Goal: Transaction & Acquisition: Obtain resource

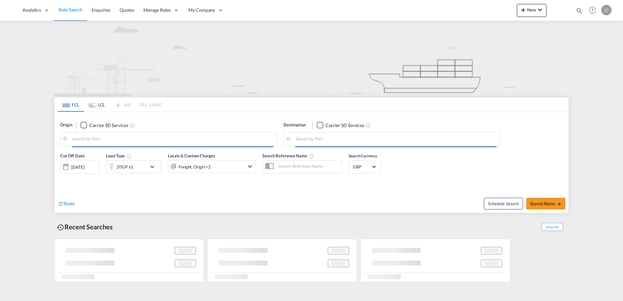
type input "[GEOGRAPHIC_DATA], [GEOGRAPHIC_DATA]"
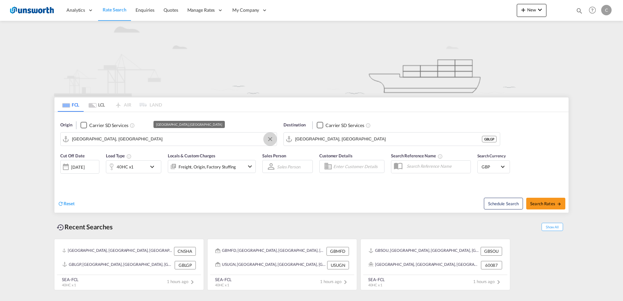
click at [270, 140] on button "Clear Input" at bounding box center [270, 139] width 10 height 10
type input "middlewi"
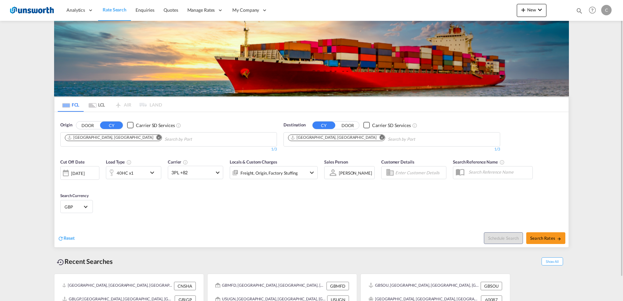
click at [86, 125] on button "DOOR" at bounding box center [87, 125] width 23 height 7
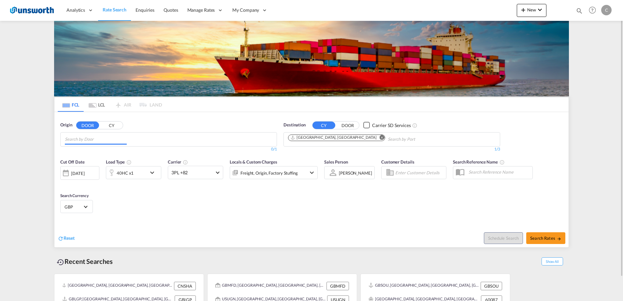
click at [101, 142] on input "Chips input." at bounding box center [96, 139] width 62 height 10
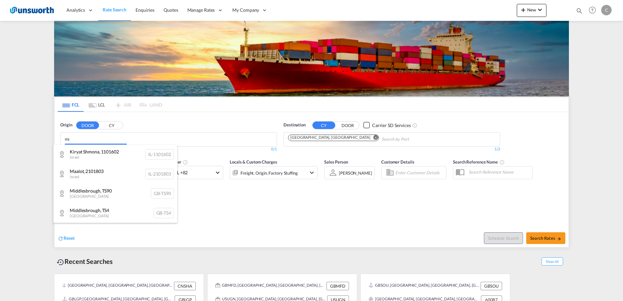
type input "m"
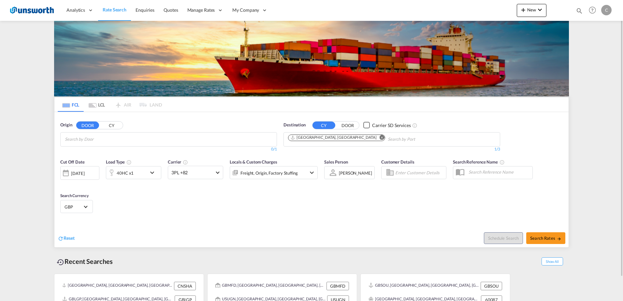
click at [135, 144] on body "Analytics Reports Dashboard Rate Search Enquiries Quotes" at bounding box center [311, 150] width 623 height 301
click at [113, 156] on div "Cheshire West and... , CW10 [GEOGRAPHIC_DATA] [GEOGRAPHIC_DATA]-CW10" at bounding box center [115, 155] width 124 height 20
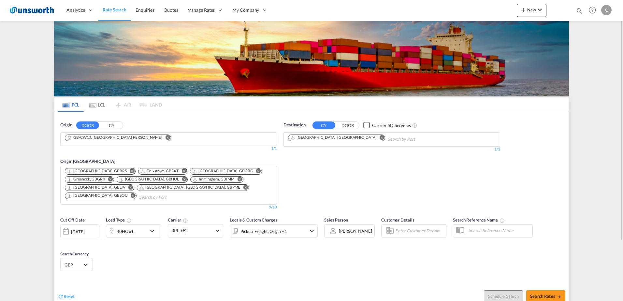
click at [117, 126] on button "CY" at bounding box center [111, 125] width 23 height 7
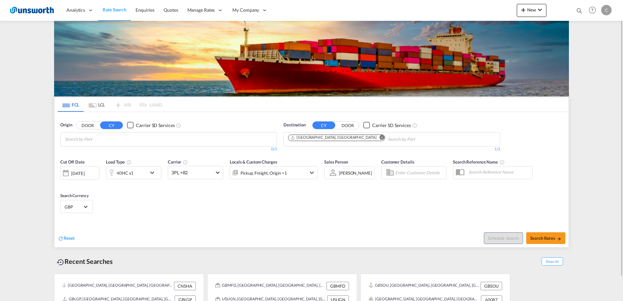
click at [117, 139] on body "Analytics Reports Dashboard Rate Search Enquiries Quotes" at bounding box center [311, 150] width 623 height 301
type input "c"
click at [90, 128] on button "DOOR" at bounding box center [87, 125] width 23 height 7
click at [116, 145] on body "Analytics Reports Dashboard Rate Search Enquiries Quotes" at bounding box center [311, 150] width 623 height 301
click at [112, 141] on body "Analytics Reports Dashboard Rate Search Enquiries Quotes" at bounding box center [311, 150] width 623 height 301
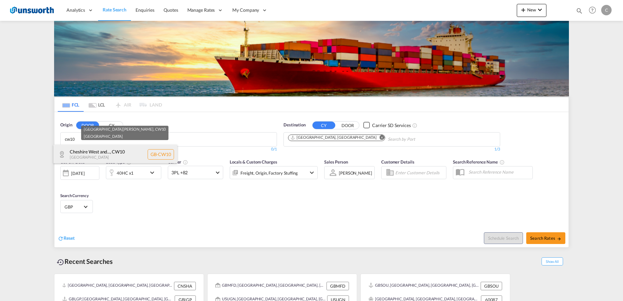
type input "cw10"
click at [112, 152] on div "Cheshire West and... , CW10 [GEOGRAPHIC_DATA] [GEOGRAPHIC_DATA]-CW10" at bounding box center [115, 155] width 124 height 20
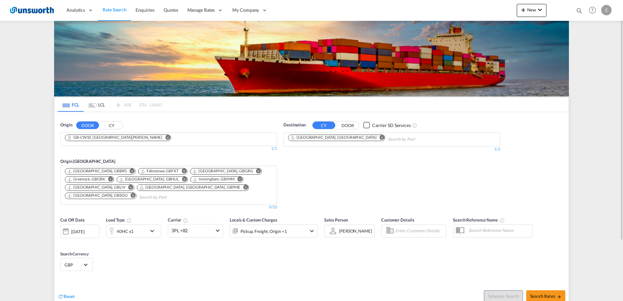
click at [130, 171] on md-icon "Remove" at bounding box center [132, 171] width 5 height 5
click at [183, 171] on md-icon "Remove" at bounding box center [185, 171] width 5 height 5
click at [163, 170] on md-icon "Remove" at bounding box center [162, 171] width 5 height 5
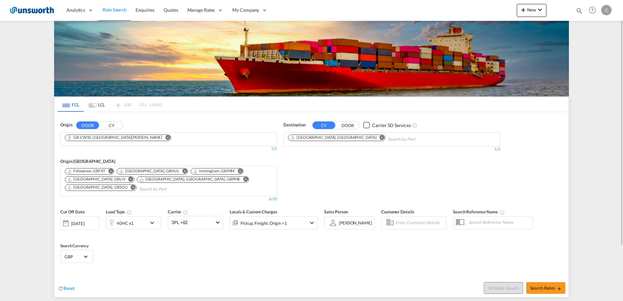
click at [182, 171] on md-icon "Remove" at bounding box center [184, 171] width 5 height 5
click at [166, 170] on md-icon "Remove" at bounding box center [166, 171] width 5 height 5
click at [180, 170] on md-icon "Remove" at bounding box center [182, 171] width 5 height 5
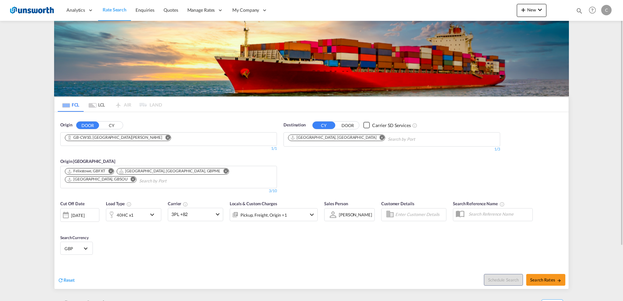
click at [223, 171] on md-icon "Remove" at bounding box center [225, 171] width 5 height 5
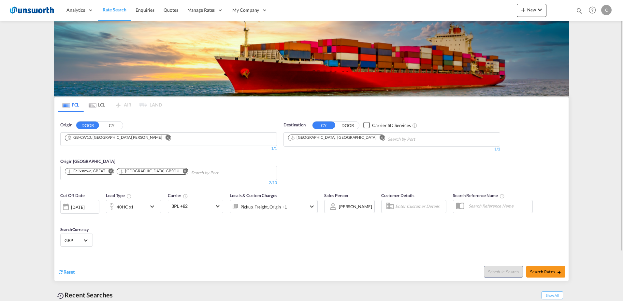
click at [181, 172] on body "Analytics Reports Dashboard Rate Search Enquiries Quotes" at bounding box center [311, 150] width 623 height 301
type input "gblgp"
click at [215, 184] on div "[GEOGRAPHIC_DATA] [GEOGRAPHIC_DATA] GBLGP" at bounding box center [226, 188] width 124 height 20
click at [380, 135] on md-icon "Remove" at bounding box center [382, 137] width 5 height 5
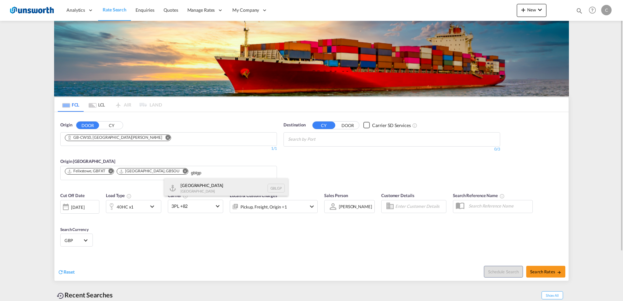
type input "gblgp"
click at [189, 185] on div "[GEOGRAPHIC_DATA] [GEOGRAPHIC_DATA] GBLGP" at bounding box center [226, 188] width 124 height 20
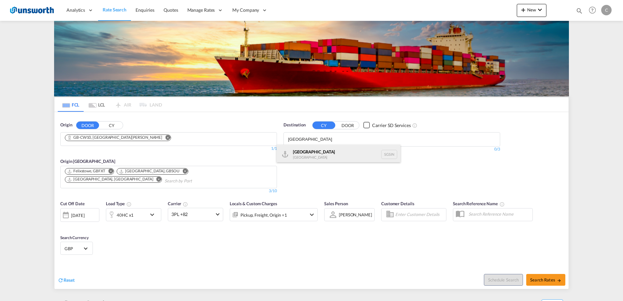
type input "[GEOGRAPHIC_DATA]"
drag, startPoint x: 319, startPoint y: 150, endPoint x: 325, endPoint y: 154, distance: 7.2
click at [319, 150] on div "Singapore [GEOGRAPHIC_DATA] [GEOGRAPHIC_DATA]" at bounding box center [339, 155] width 124 height 20
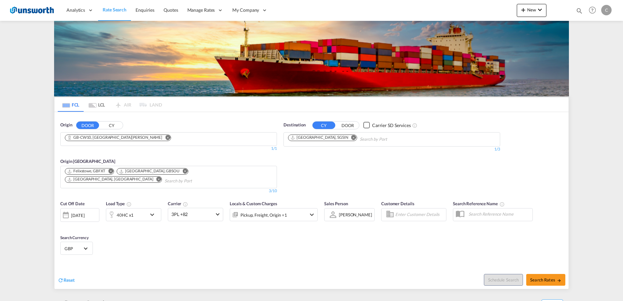
click at [153, 215] on md-icon "icon-chevron-down" at bounding box center [153, 215] width 11 height 8
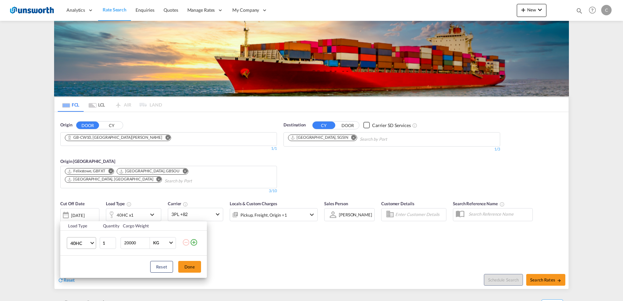
click at [94, 243] on span "Choose: \a40HC" at bounding box center [92, 243] width 4 height 4
click at [87, 214] on md-option "20GP" at bounding box center [87, 212] width 44 height 16
click at [194, 268] on button "Done" at bounding box center [189, 267] width 23 height 12
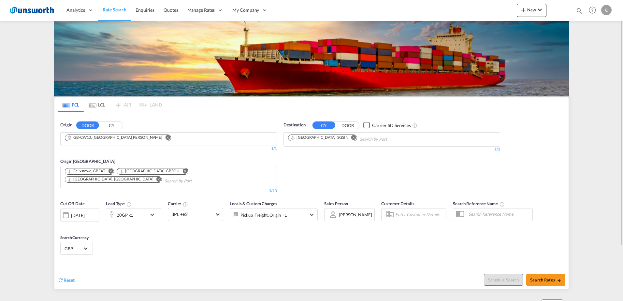
click at [219, 215] on md-select-value "3PL +82" at bounding box center [195, 214] width 55 height 13
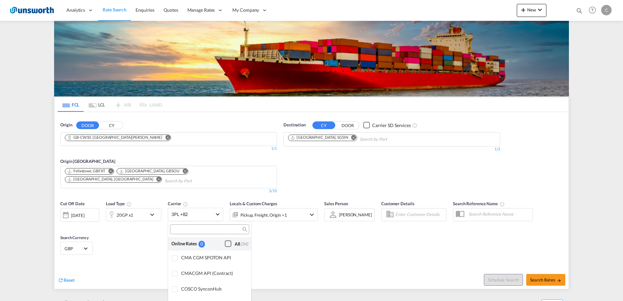
click at [225, 244] on div "Checkbox No Ink" at bounding box center [228, 244] width 7 height 7
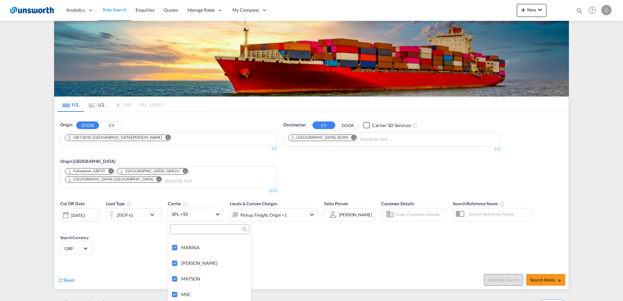
scroll to position [1196, 0]
click at [598, 83] on md-backdrop at bounding box center [311, 150] width 623 height 301
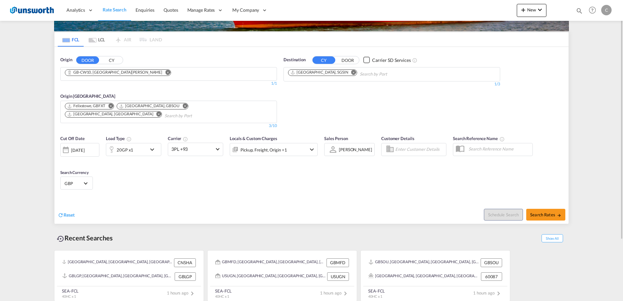
scroll to position [67, 0]
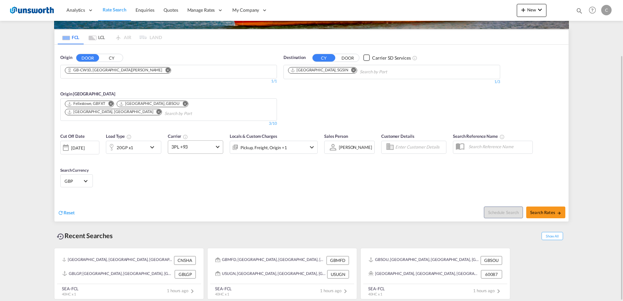
click at [219, 146] on md-select-value "3PL +93" at bounding box center [195, 147] width 55 height 13
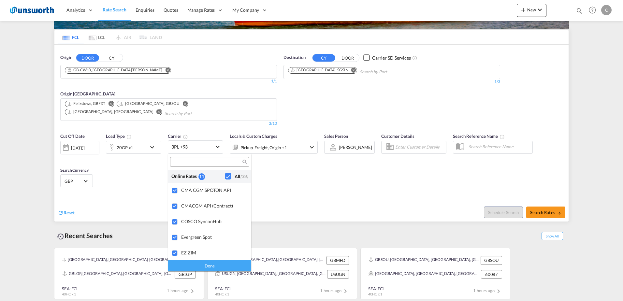
click at [219, 264] on div "Done" at bounding box center [209, 265] width 83 height 11
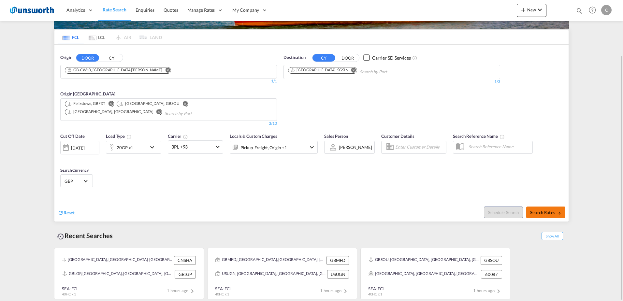
click at [547, 212] on span "Search Rates" at bounding box center [546, 212] width 31 height 5
type input "CW10 to SGSIN / [DATE]"
